Goal: Task Accomplishment & Management: Manage account settings

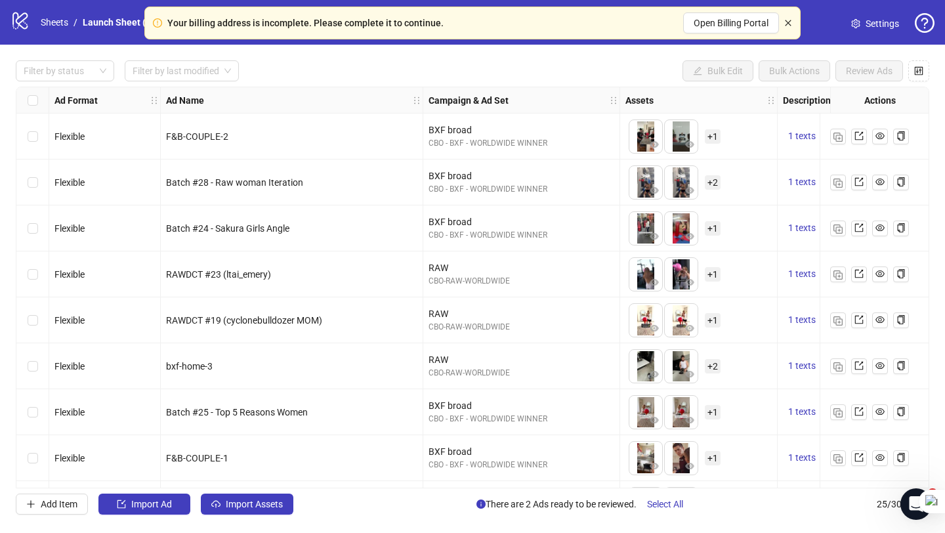
click at [789, 23] on icon "close" at bounding box center [788, 23] width 8 height 8
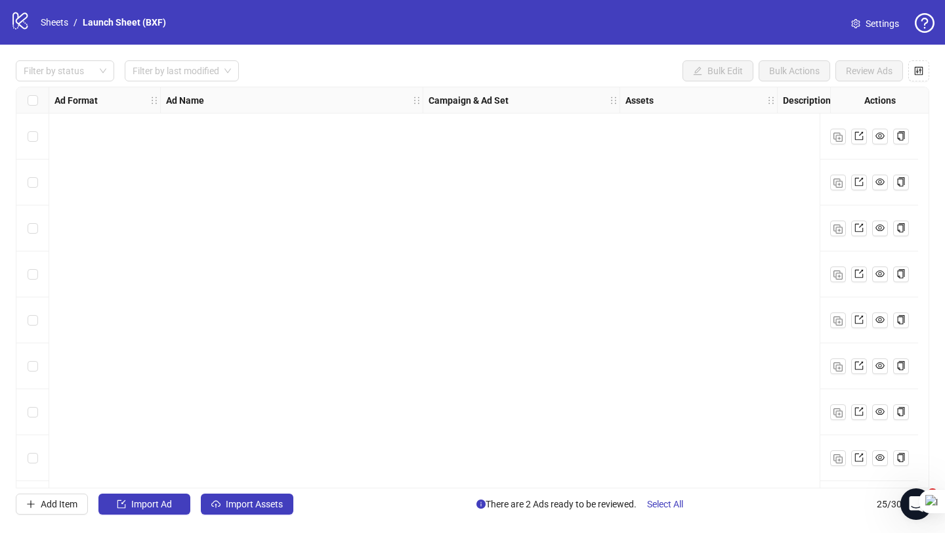
scroll to position [780, 0]
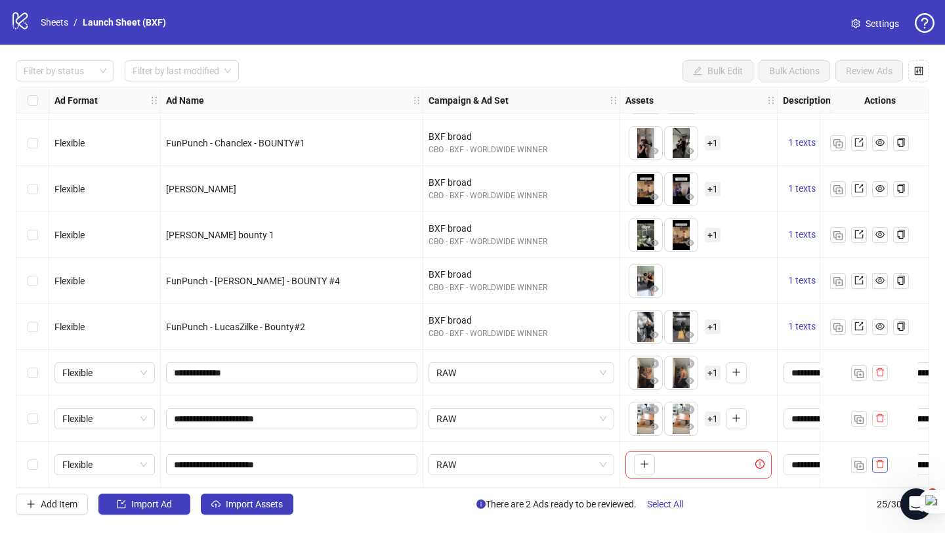
click at [878, 461] on icon "delete" at bounding box center [879, 463] width 9 height 9
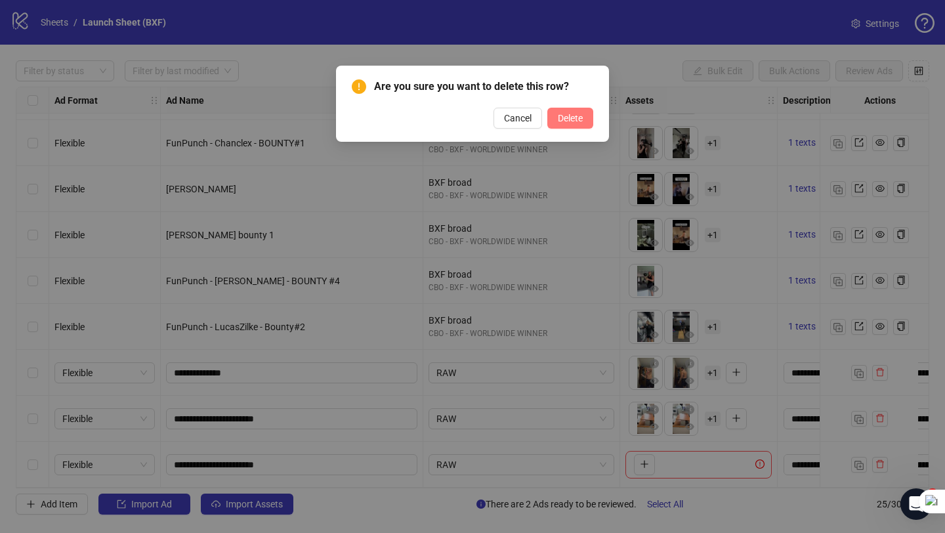
click at [581, 119] on span "Delete" at bounding box center [570, 118] width 25 height 10
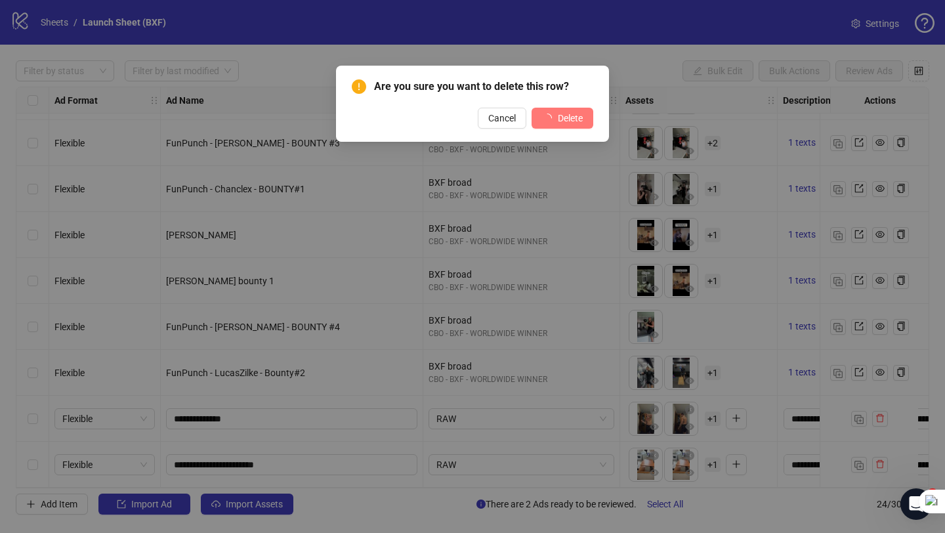
scroll to position [734, 0]
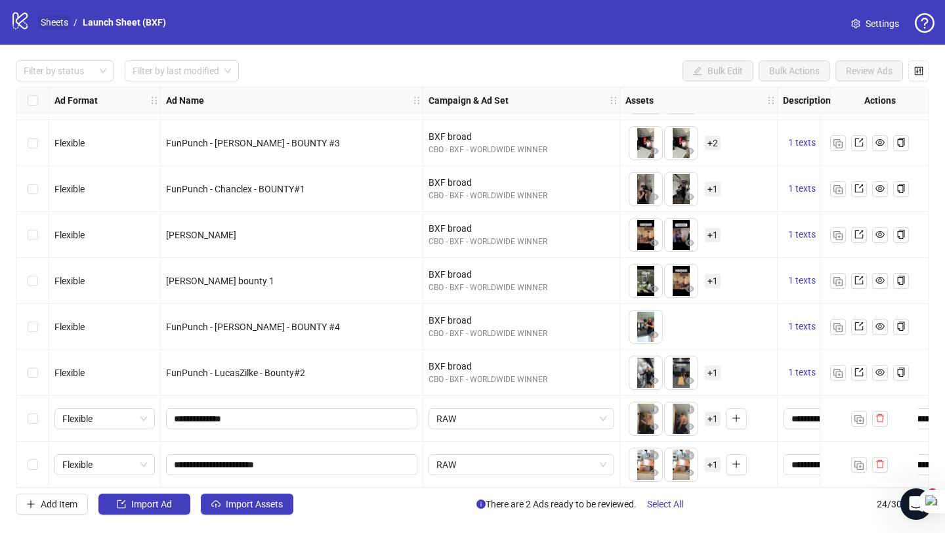
click at [54, 21] on link "Sheets" at bounding box center [54, 22] width 33 height 14
